Goal: Information Seeking & Learning: Learn about a topic

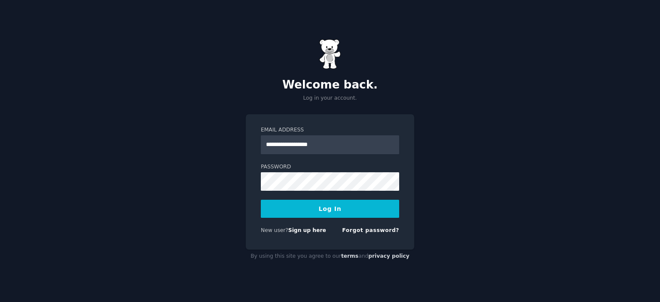
type input "**********"
click at [261, 200] on button "Log In" at bounding box center [330, 209] width 138 height 18
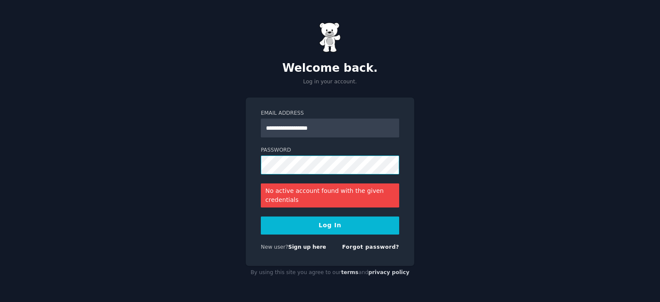
click at [261, 217] on button "Log In" at bounding box center [330, 226] width 138 height 18
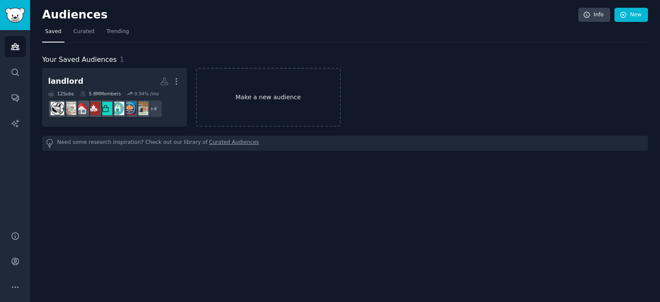
click at [267, 93] on link "Make a new audience" at bounding box center [268, 97] width 145 height 59
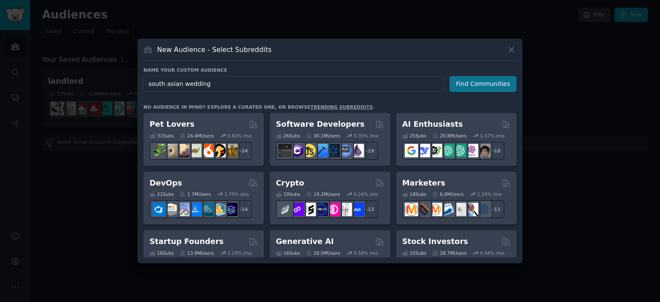
type input "south asian wedding"
click at [463, 86] on button "Find Communities" at bounding box center [483, 84] width 67 height 16
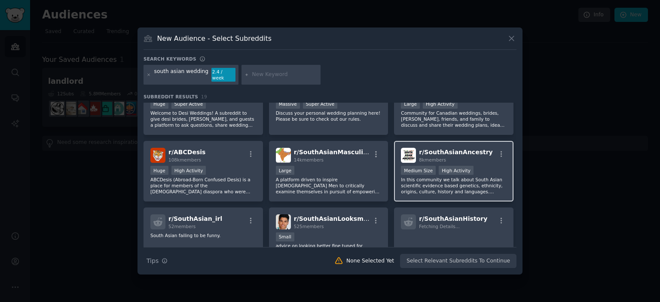
scroll to position [43, 0]
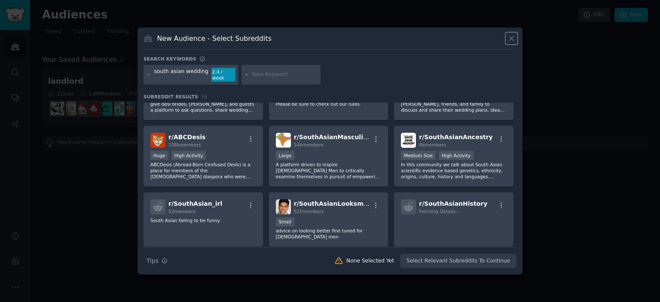
click at [507, 39] on icon at bounding box center [511, 38] width 9 height 9
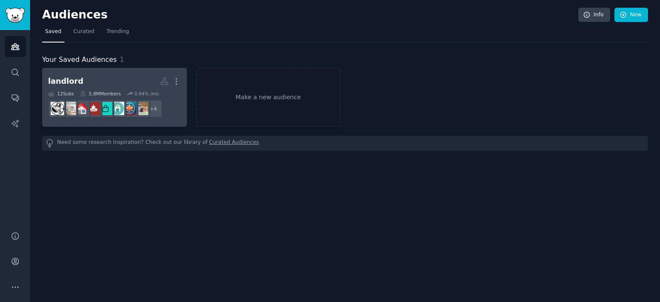
click at [113, 89] on div "landlord More 12 Sub s 5.8M Members 0.94 % /mo + 4" at bounding box center [114, 97] width 133 height 47
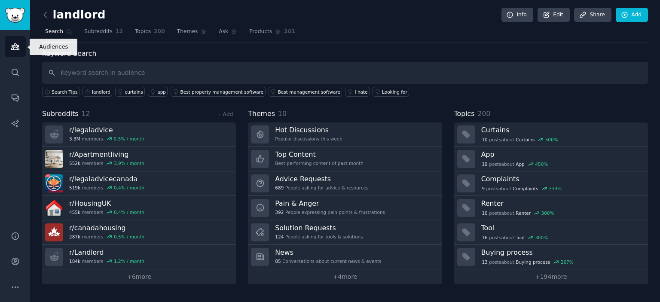
click at [10, 40] on link "Audiences" at bounding box center [15, 46] width 21 height 21
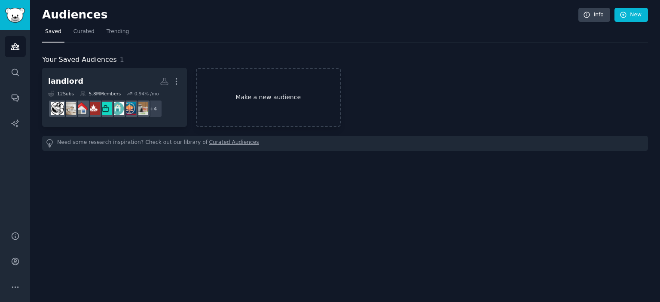
click at [230, 98] on link "Make a new audience" at bounding box center [268, 97] width 145 height 59
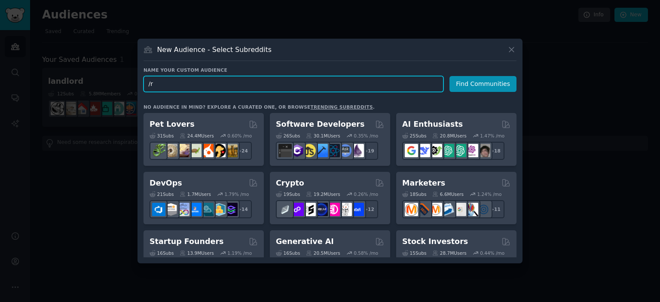
type input "/"
type input "desiweddings"
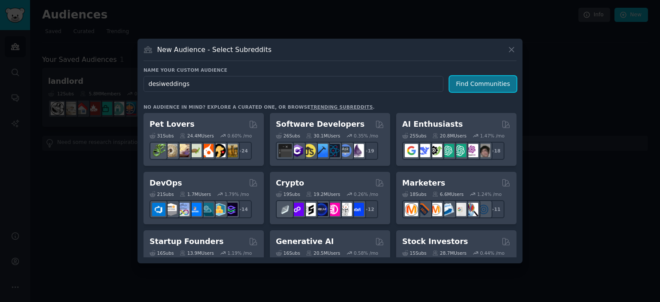
click at [485, 84] on button "Find Communities" at bounding box center [483, 84] width 67 height 16
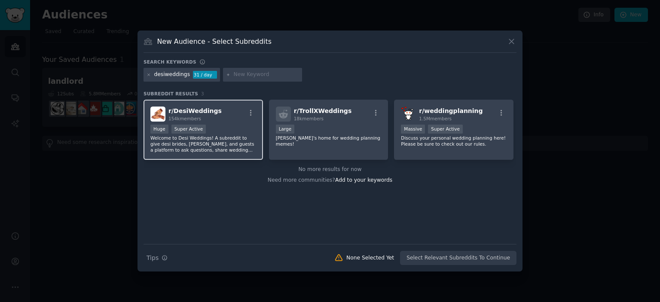
click at [233, 118] on div "r/ DesiWeddings 154k members" at bounding box center [203, 114] width 106 height 15
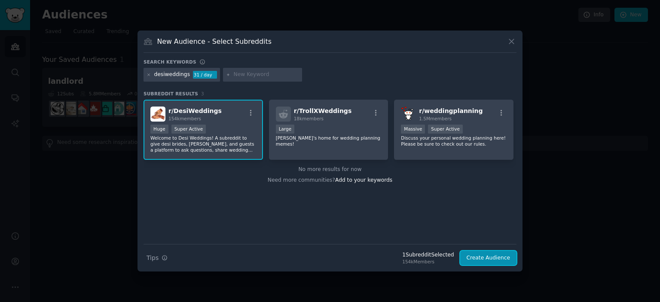
click at [492, 263] on button "Create Audience" at bounding box center [488, 258] width 57 height 15
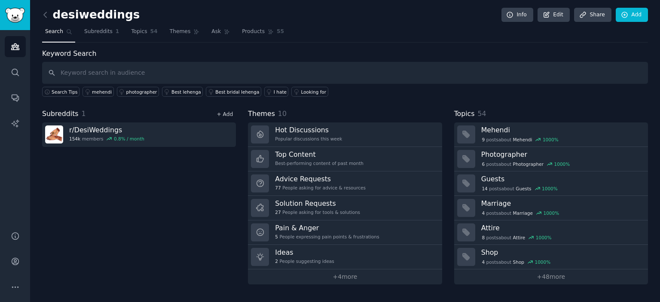
click at [223, 116] on link "+ Add" at bounding box center [225, 114] width 16 height 6
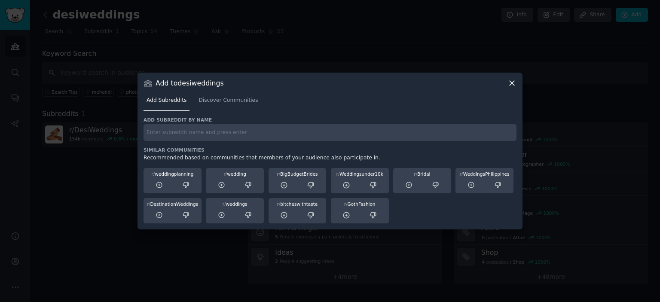
click at [174, 142] on div "Add subreddit by name Similar Communities Recommended based on communities that…" at bounding box center [330, 170] width 373 height 107
click at [173, 135] on input "text" at bounding box center [330, 132] width 373 height 17
type input "weddingscanada"
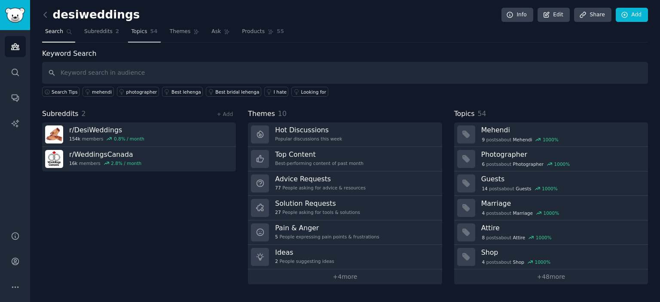
click at [141, 36] on link "Topics 54" at bounding box center [144, 34] width 32 height 18
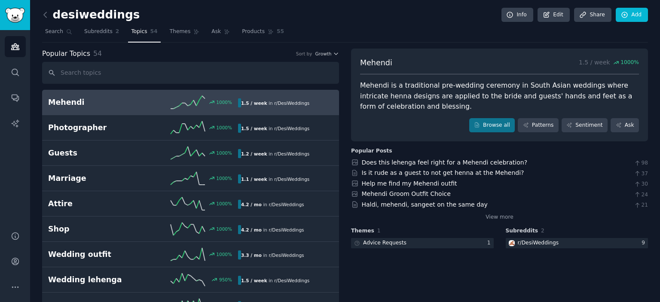
drag, startPoint x: 460, startPoint y: 114, endPoint x: 433, endPoint y: 18, distance: 99.2
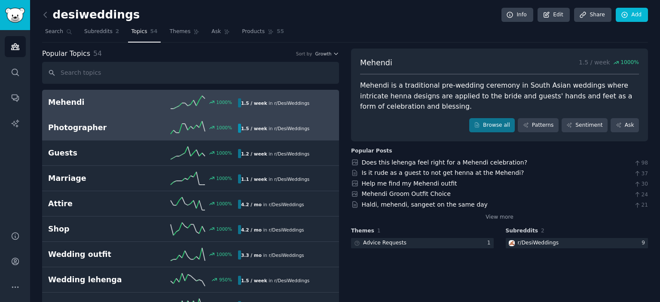
click at [126, 129] on h2 "Photographer" at bounding box center [95, 128] width 95 height 11
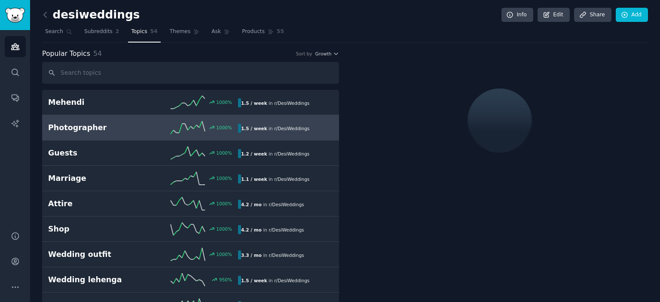
click at [313, 58] on div "Popular Topics 54 Sort by Growth" at bounding box center [190, 54] width 297 height 11
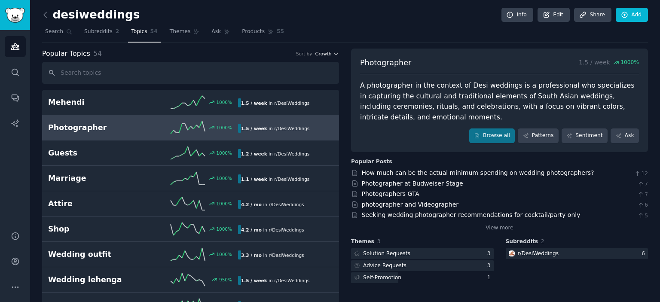
click at [318, 56] on span "Growth" at bounding box center [323, 54] width 16 height 6
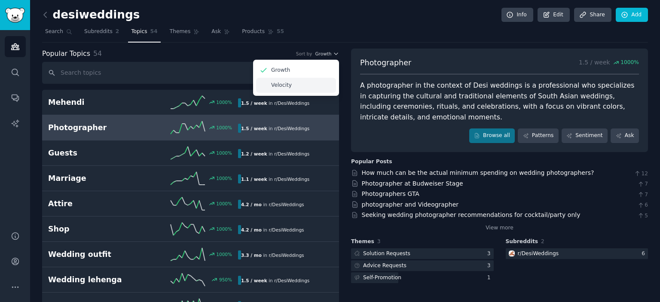
click at [288, 84] on p "Velocity" at bounding box center [281, 86] width 21 height 8
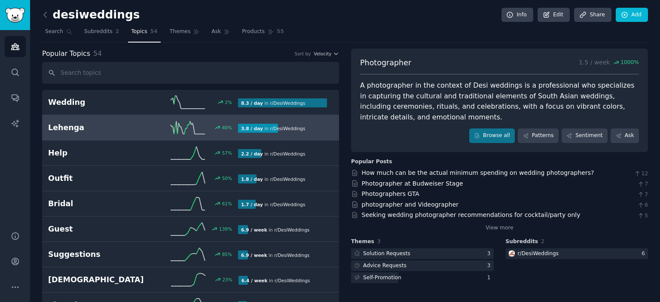
click at [82, 132] on div "Lehenga 40 % 3.8 / day in r/ DesiWeddings" at bounding box center [190, 127] width 285 height 13
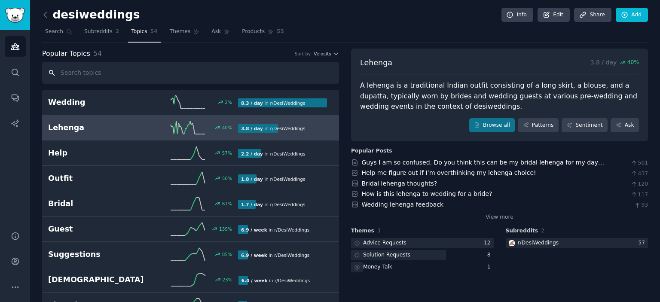
click at [148, 75] on input "text" at bounding box center [190, 73] width 297 height 22
drag, startPoint x: 176, startPoint y: 21, endPoint x: 175, endPoint y: 41, distance: 19.4
click at [176, 22] on div "desiweddings Info Edit Share Add" at bounding box center [345, 17] width 606 height 18
click at [212, 34] on span "Ask" at bounding box center [216, 32] width 9 height 8
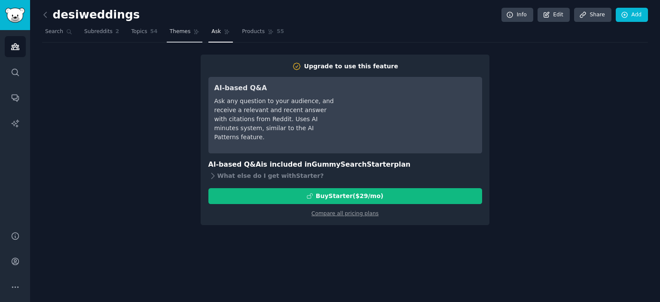
click at [193, 34] on icon at bounding box center [196, 32] width 6 height 6
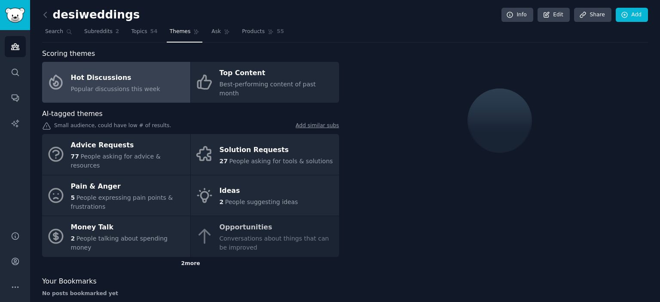
click at [183, 257] on div "2 more" at bounding box center [190, 264] width 297 height 14
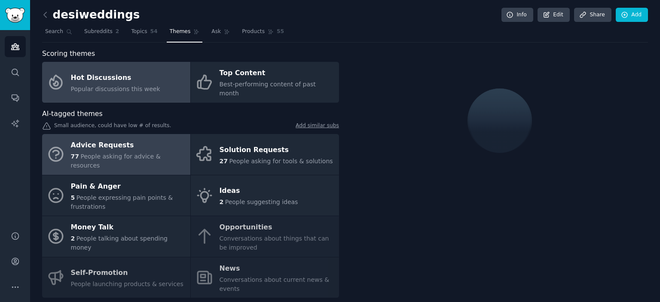
click at [128, 153] on span "People asking for advice & resources" at bounding box center [116, 161] width 90 height 16
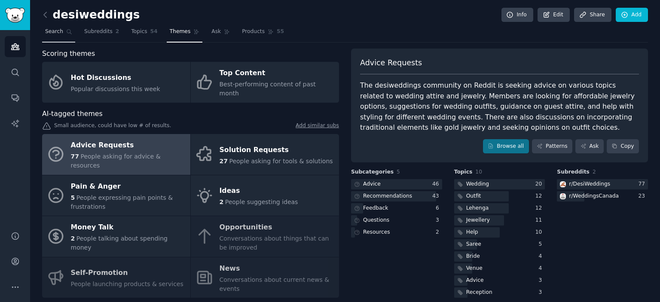
click at [59, 33] on span "Search" at bounding box center [54, 32] width 18 height 8
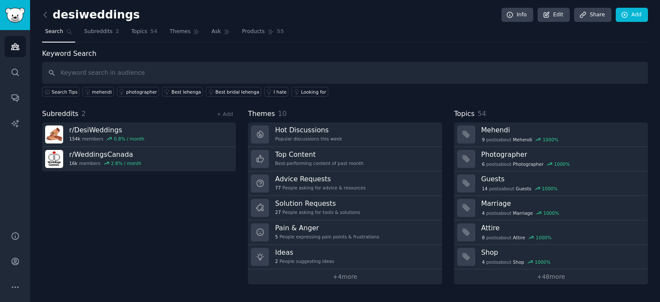
click at [145, 72] on input "text" at bounding box center [345, 73] width 606 height 22
type input "d"
type input "vendor"
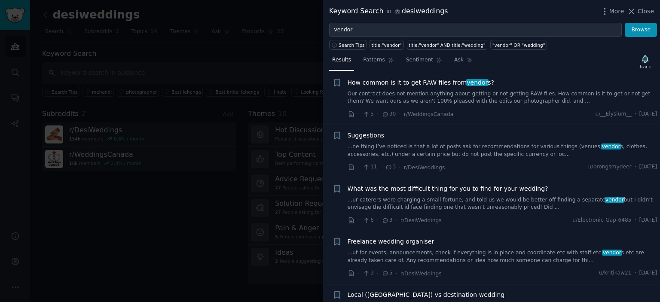
scroll to position [731, 0]
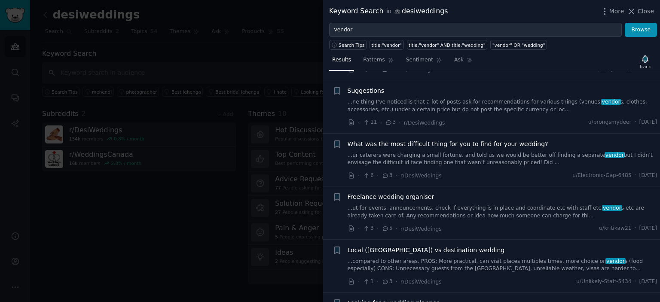
click at [181, 195] on div at bounding box center [330, 151] width 660 height 302
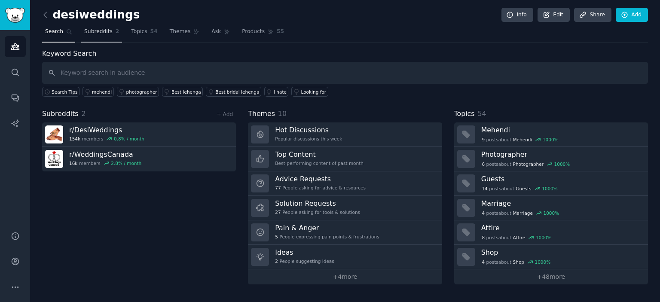
click at [105, 33] on span "Subreddits" at bounding box center [98, 32] width 28 height 8
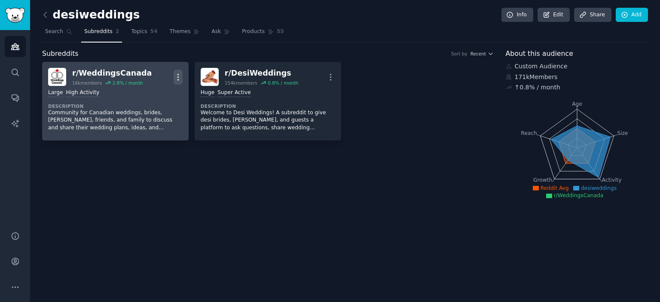
click at [180, 70] on button "More" at bounding box center [178, 77] width 9 height 15
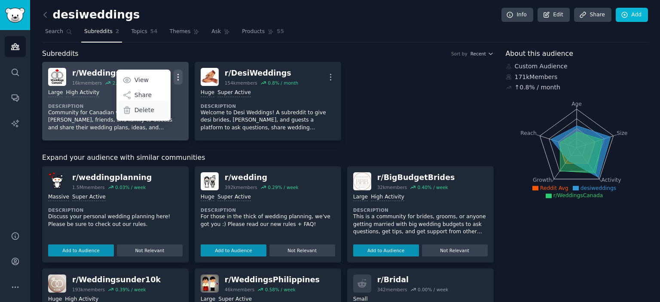
click at [131, 110] on icon at bounding box center [127, 110] width 9 height 9
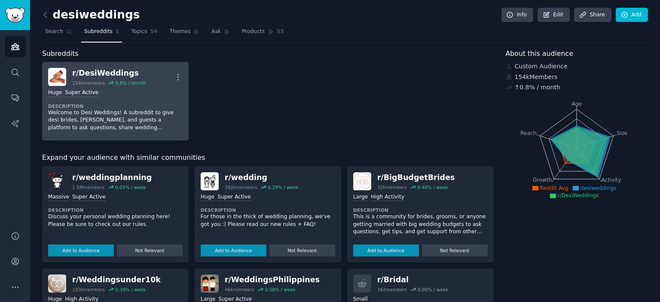
click at [120, 80] on div "0.8 % / month" at bounding box center [130, 83] width 31 height 6
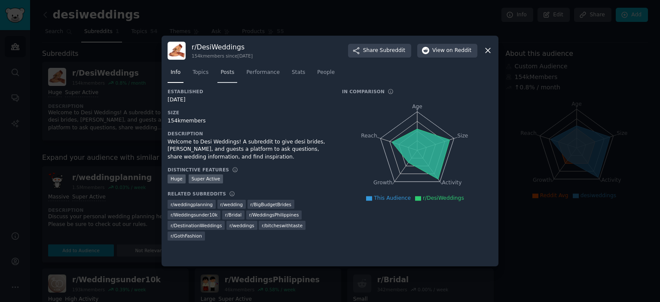
click at [231, 75] on span "Posts" at bounding box center [228, 73] width 14 height 8
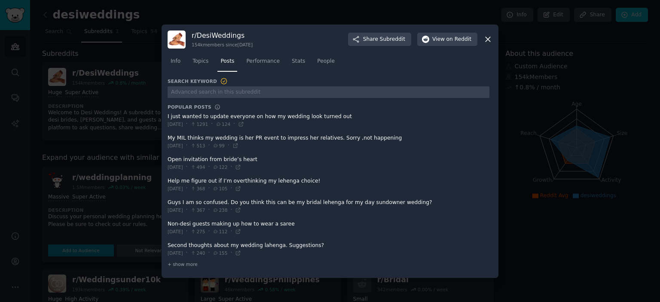
click at [141, 114] on div at bounding box center [330, 151] width 660 height 302
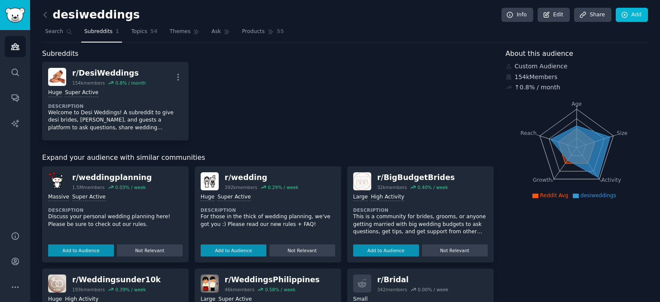
click at [67, 21] on h2 "desiweddings" at bounding box center [91, 15] width 98 height 14
click at [58, 31] on span "Search" at bounding box center [54, 32] width 18 height 8
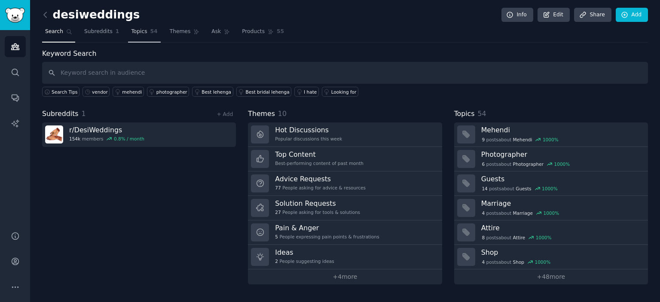
click at [131, 28] on span "Topics" at bounding box center [139, 32] width 16 height 8
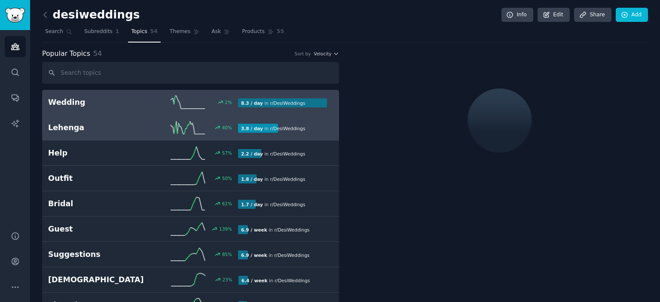
click at [92, 132] on h2 "Lehenga" at bounding box center [95, 128] width 95 height 11
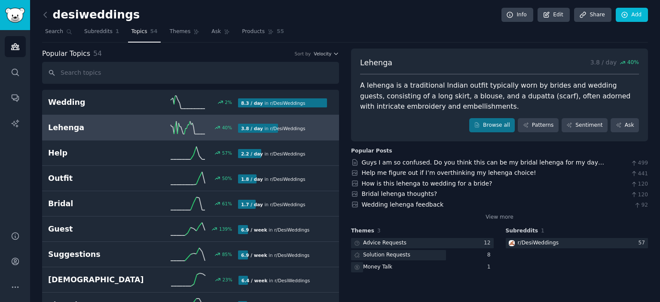
click at [528, 133] on div "Lehenga 3.8 / day 40 % A lehenga is a traditional Indian outfit typically worn …" at bounding box center [499, 95] width 297 height 93
click at [529, 126] on icon at bounding box center [526, 125] width 6 height 6
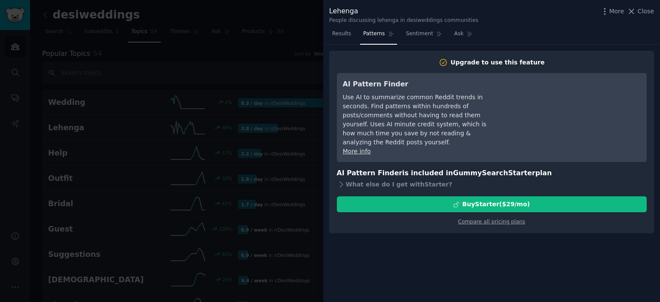
click at [275, 148] on div at bounding box center [330, 151] width 660 height 302
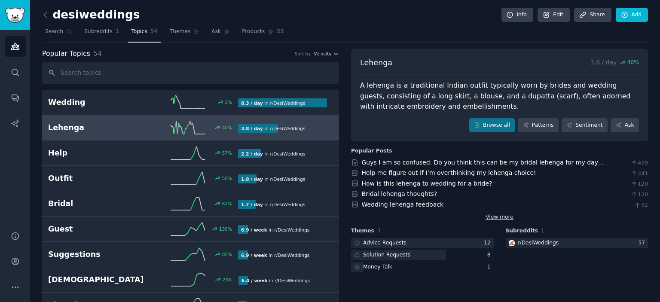
click at [506, 218] on link "View more" at bounding box center [500, 218] width 28 height 8
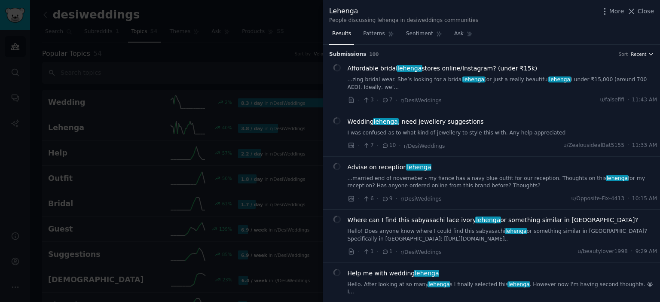
click at [637, 52] on span "Recent" at bounding box center [638, 54] width 15 height 6
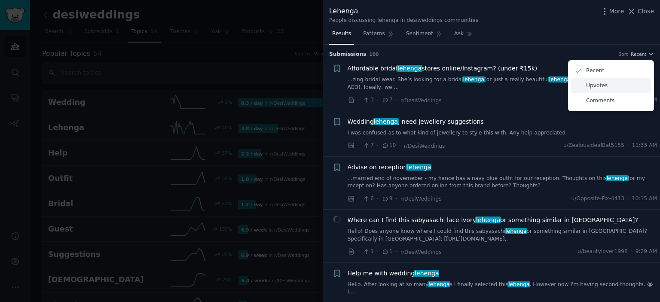
click at [600, 87] on p "Upvotes" at bounding box center [596, 86] width 21 height 8
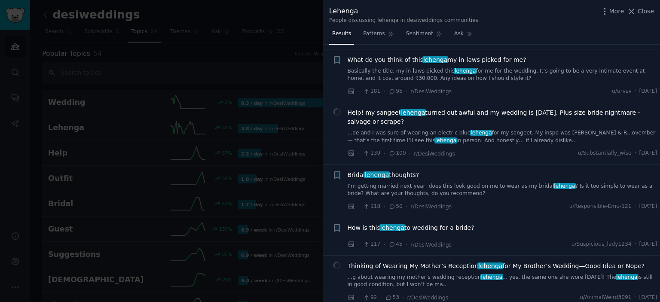
scroll to position [129, 0]
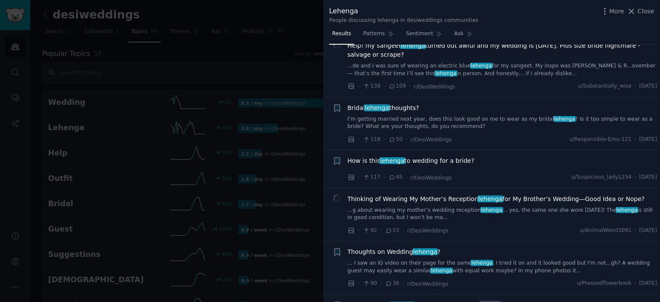
click at [269, 55] on div at bounding box center [330, 151] width 660 height 302
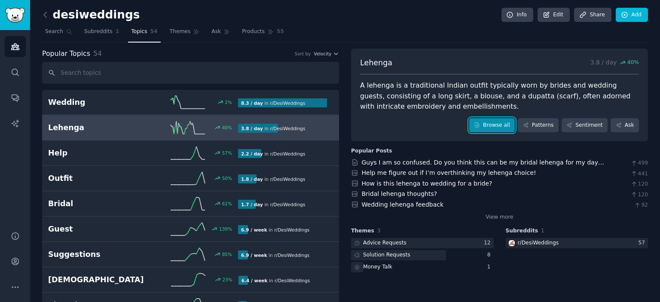
click at [480, 127] on icon at bounding box center [477, 125] width 6 height 6
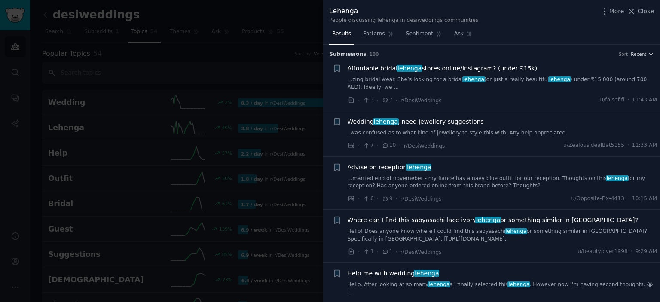
scroll to position [172, 0]
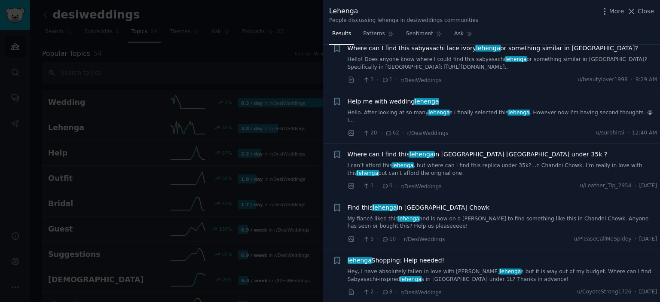
click at [377, 204] on span "lehenga" at bounding box center [385, 207] width 26 height 7
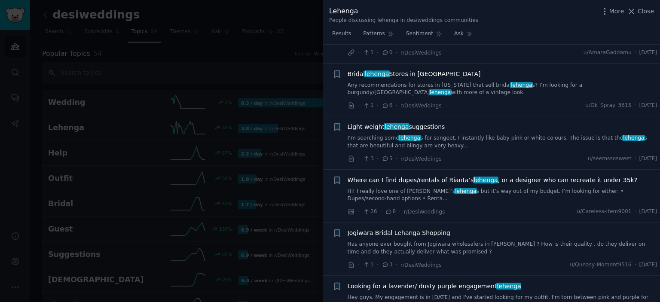
scroll to position [1391, 0]
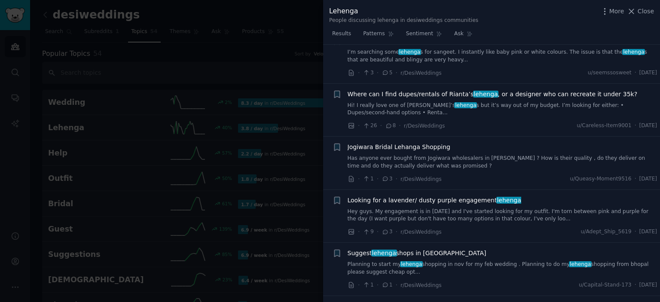
click at [479, 91] on span "lehenga" at bounding box center [486, 94] width 26 height 7
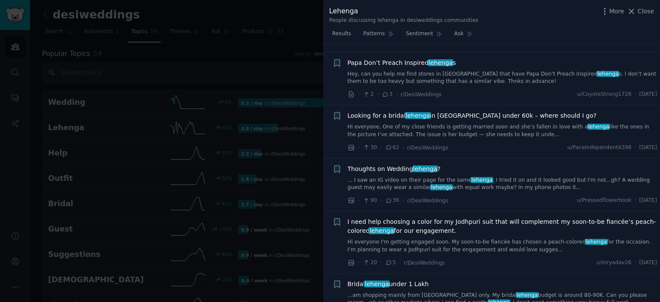
scroll to position [2811, 0]
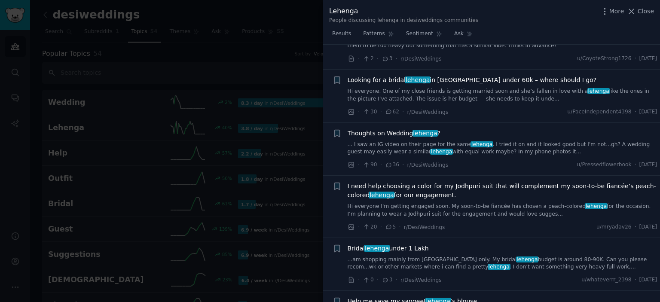
click at [466, 88] on link "Hi everyone, One of my close friends is getting married soon and she’s fallen i…" at bounding box center [503, 95] width 310 height 15
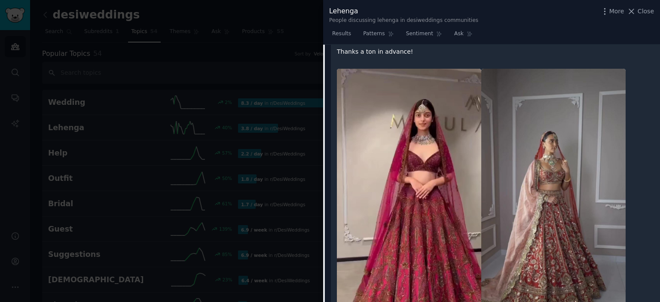
scroll to position [1765, 0]
